Goal: Task Accomplishment & Management: Complete application form

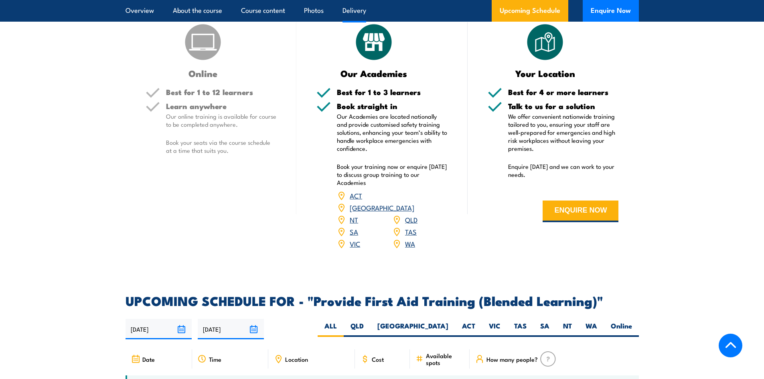
scroll to position [1283, 0]
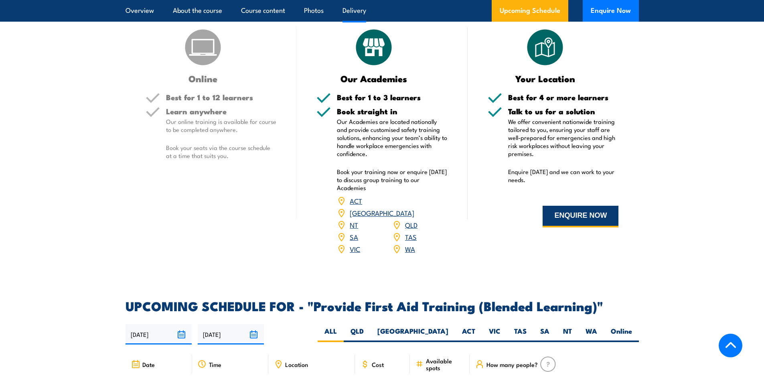
click at [594, 227] on button "ENQUIRE NOW" at bounding box center [581, 217] width 76 height 22
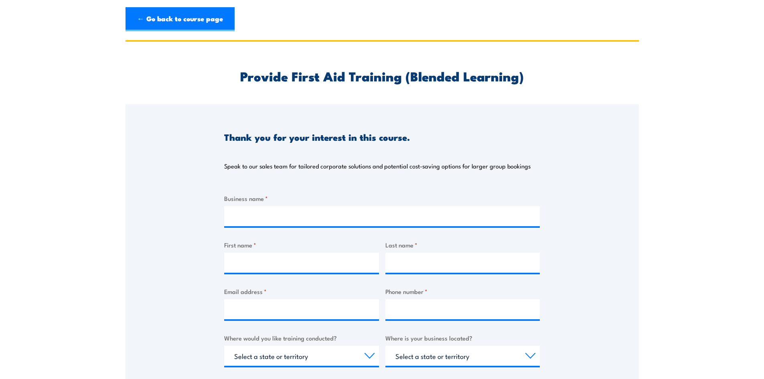
click at [394, 226] on div at bounding box center [382, 216] width 316 height 20
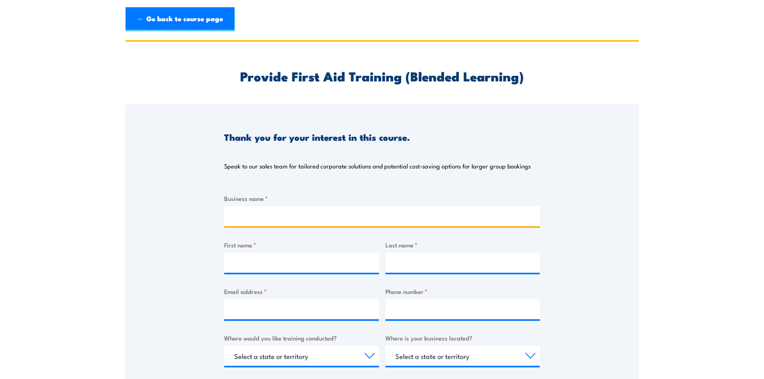
click at [394, 215] on input "Business name *" at bounding box center [382, 216] width 316 height 20
type input "BRE Services"
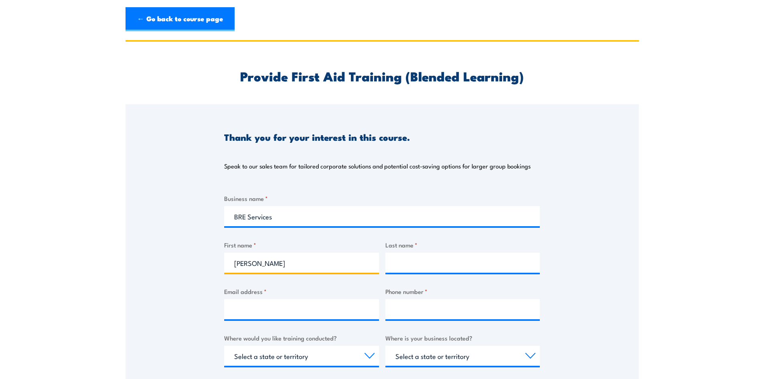
type input "[PERSON_NAME]"
paste input "james.murphy@breservices.com.au"
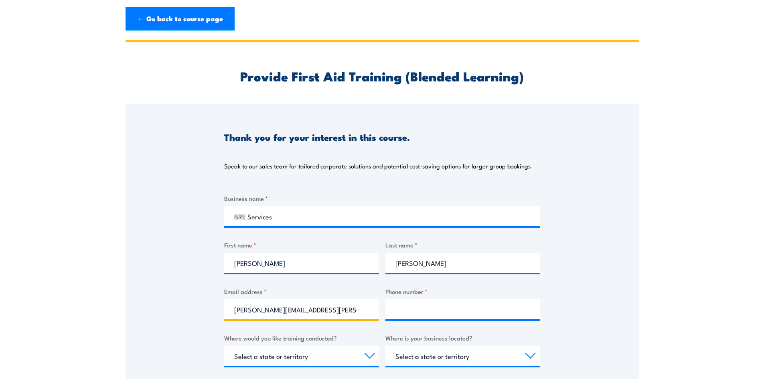
type input "james.murphy@breservices.com.au"
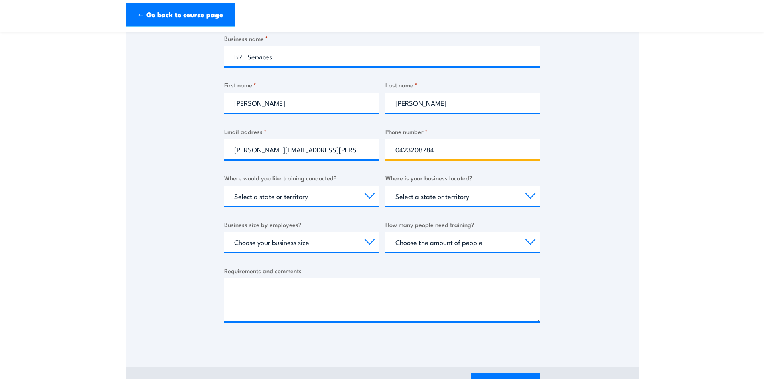
scroll to position [160, 0]
type input "0423208784"
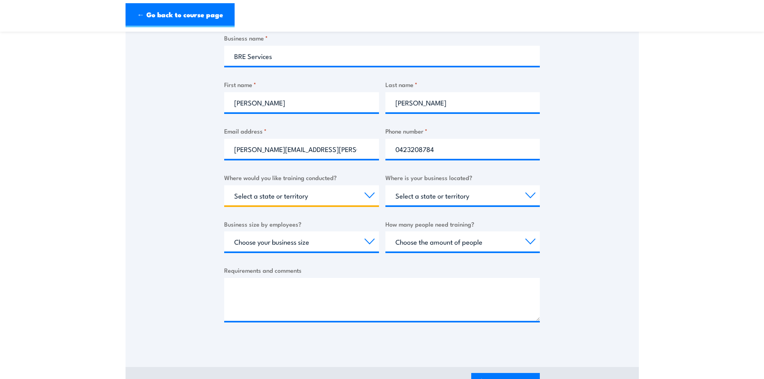
click at [360, 192] on select "Select a state or territory Nationally - multiple locations QLD NSW VIC SA ACT …" at bounding box center [301, 195] width 155 height 20
select select "VIC"
click at [224, 185] on select "Select a state or territory Nationally - multiple locations QLD NSW VIC SA ACT …" at bounding box center [301, 195] width 155 height 20
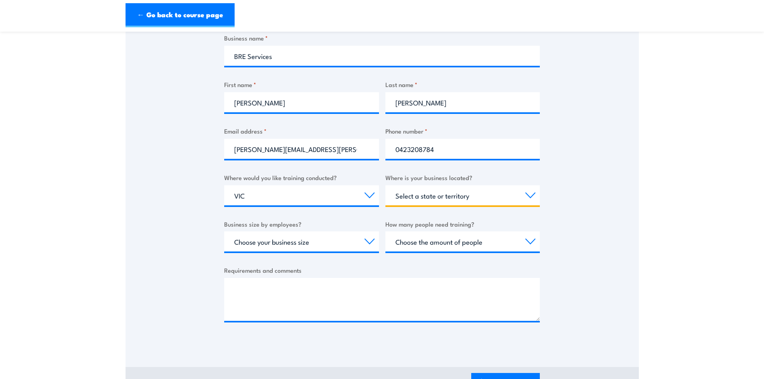
click at [435, 196] on select "Select a state or territory QLD NSW VIC SA ACT WA TAS NT" at bounding box center [462, 195] width 155 height 20
select select "VIC"
click at [385, 185] on select "Select a state or territory QLD NSW VIC SA ACT WA TAS NT" at bounding box center [462, 195] width 155 height 20
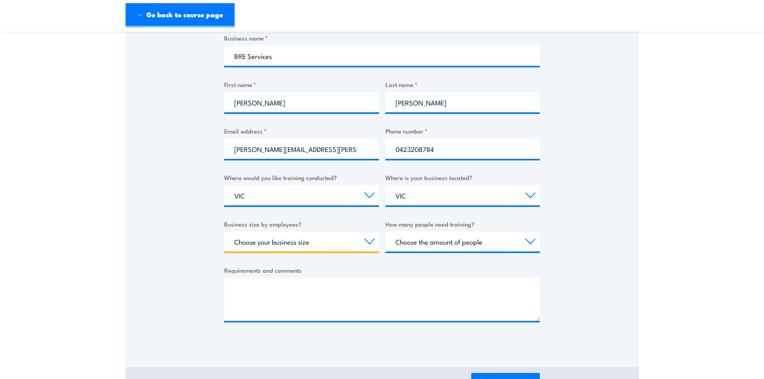
click at [355, 237] on select "Choose your business size 1 to 19 20 to 199 200+" at bounding box center [301, 241] width 155 height 20
click at [224, 231] on select "Choose your business size 1 to 19 20 to 199 200+" at bounding box center [301, 241] width 155 height 20
click at [362, 240] on select "Choose your business size 1 to 19 20 to 199 200+" at bounding box center [301, 241] width 155 height 20
select select "20 to 199"
click at [224, 231] on select "Choose your business size 1 to 19 20 to 199 200+" at bounding box center [301, 241] width 155 height 20
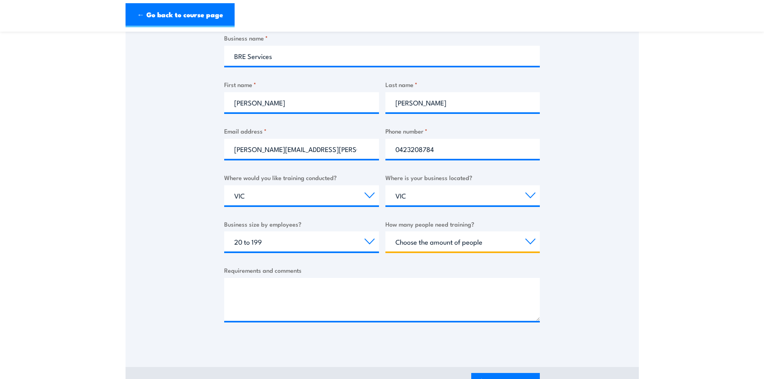
click at [446, 236] on select "Choose the amount of people 1 to 4 5 to 19 20+" at bounding box center [462, 241] width 155 height 20
select select "5 to 19"
click at [385, 231] on select "Choose the amount of people 1 to 4 5 to 19 20+" at bounding box center [462, 241] width 155 height 20
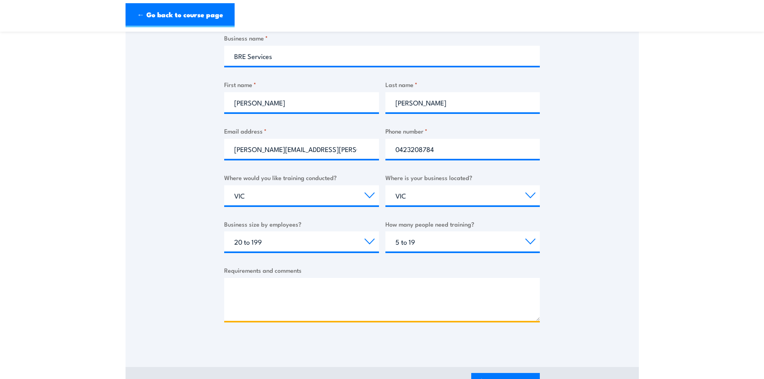
click at [385, 296] on textarea "Requirements and comments" at bounding box center [382, 299] width 316 height 43
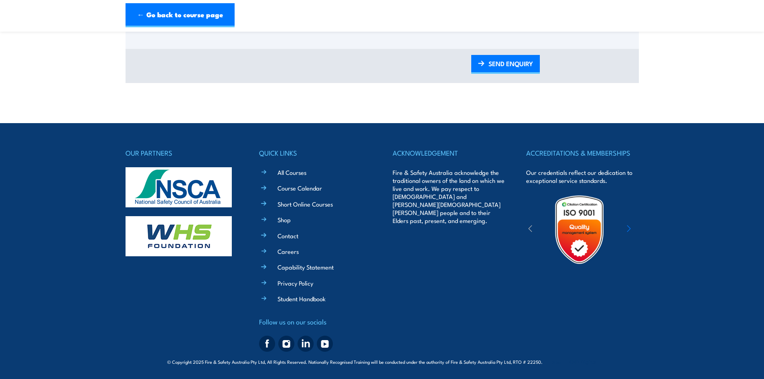
scroll to position [318, 0]
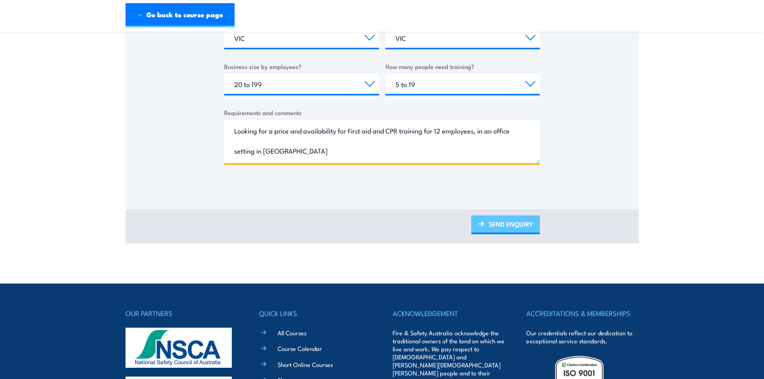
type textarea "Looking for a price and availability for First aid and CPR training for 12 empl…"
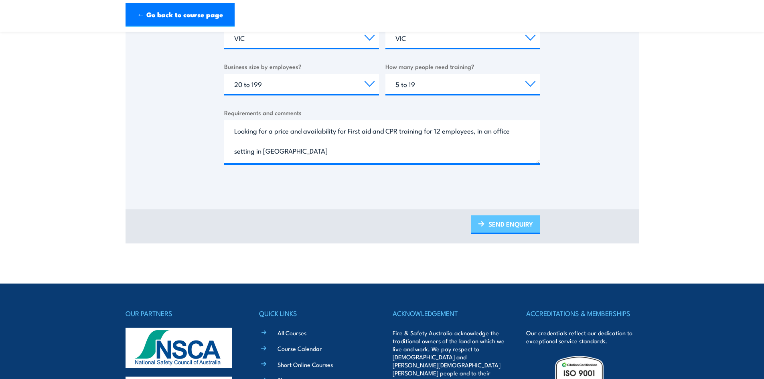
click at [498, 221] on link "SEND ENQUIRY" at bounding box center [505, 224] width 69 height 19
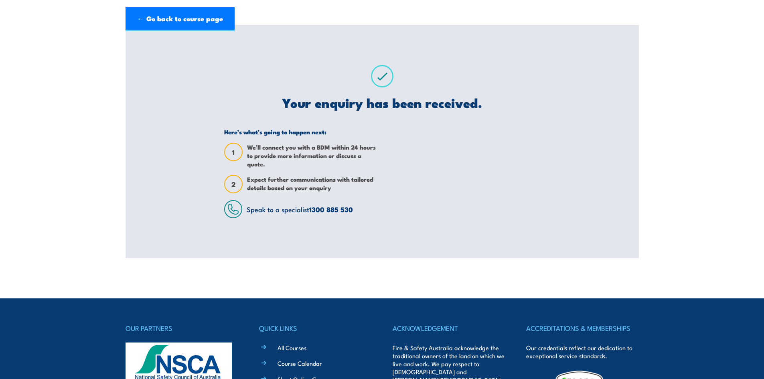
scroll to position [0, 0]
